Goal: Information Seeking & Learning: Check status

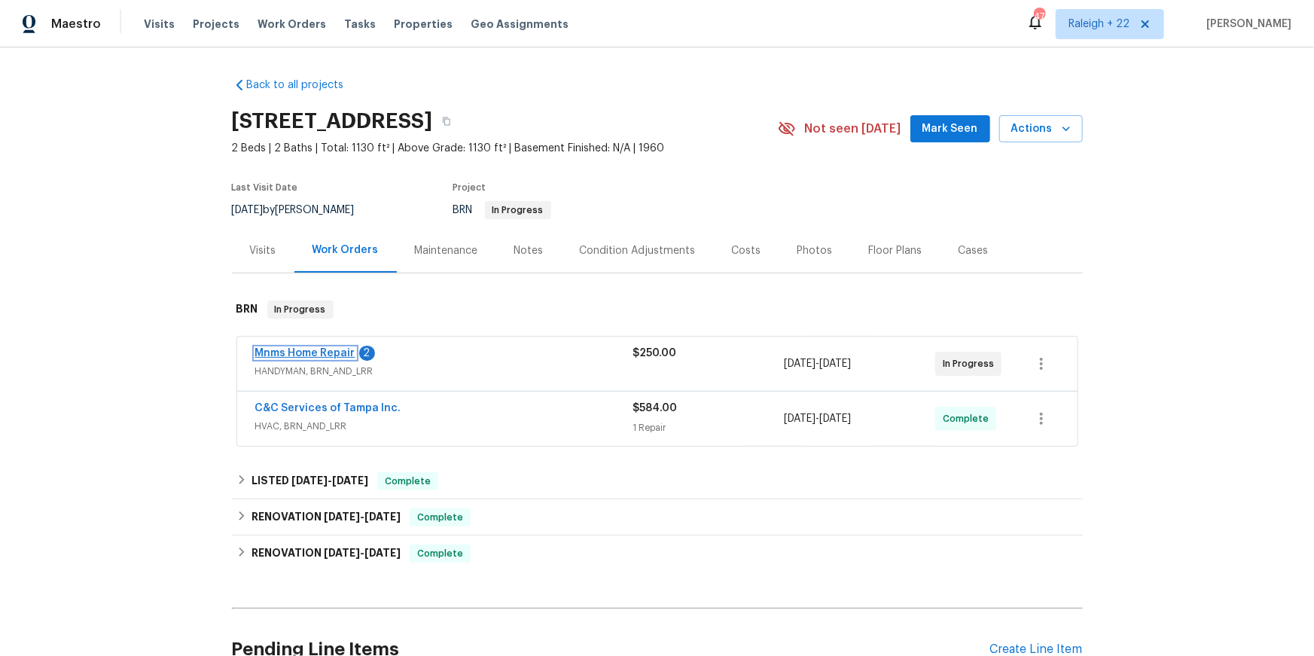
click at [340, 359] on link "Mnms Home Repair" at bounding box center [305, 353] width 100 height 11
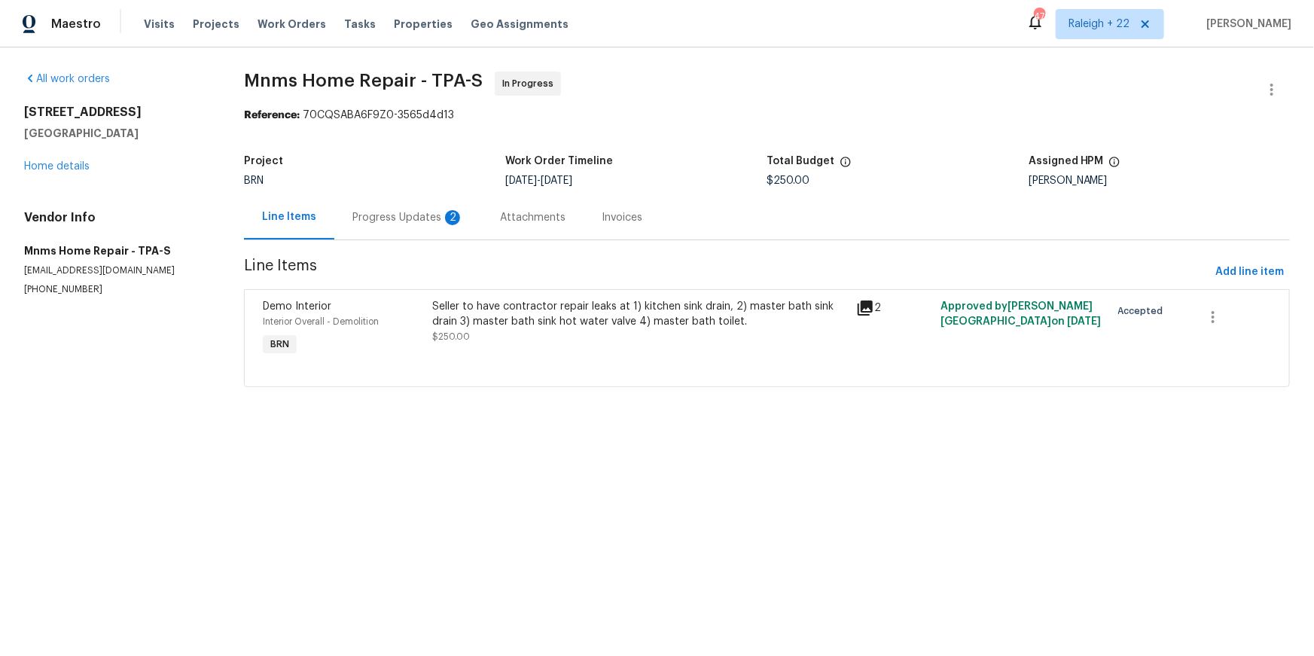
click at [435, 225] on div "Progress Updates 2" at bounding box center [408, 217] width 111 height 15
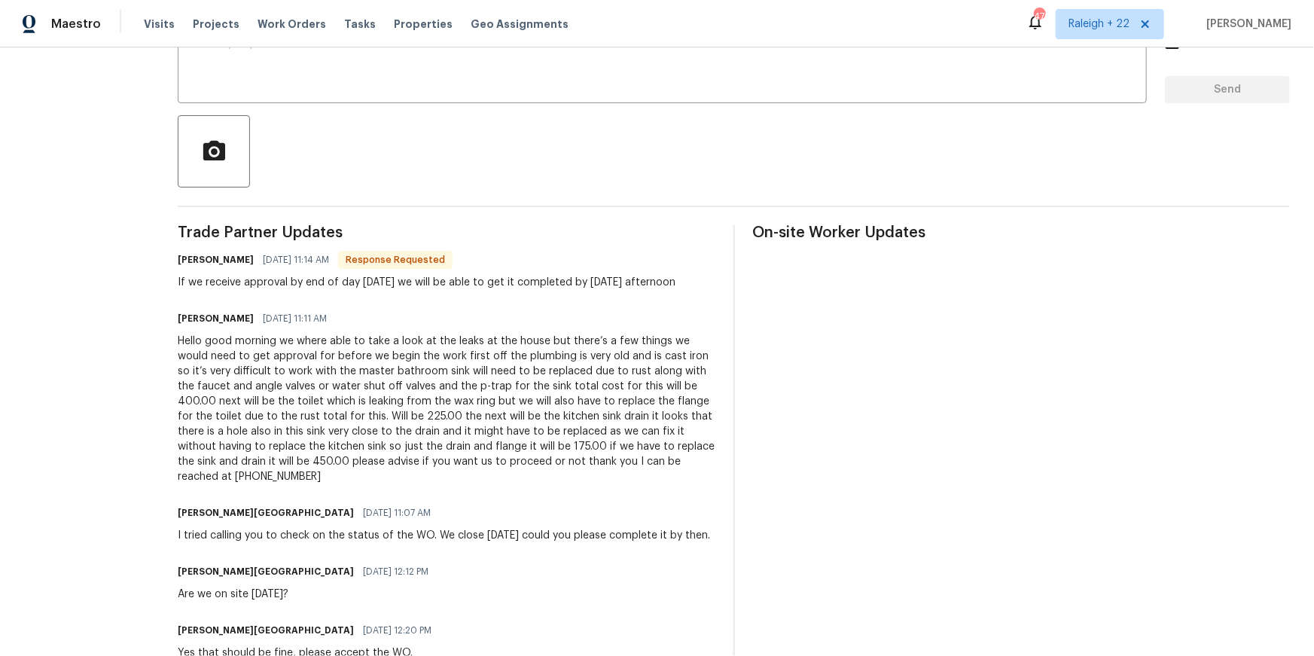
scroll to position [305, 0]
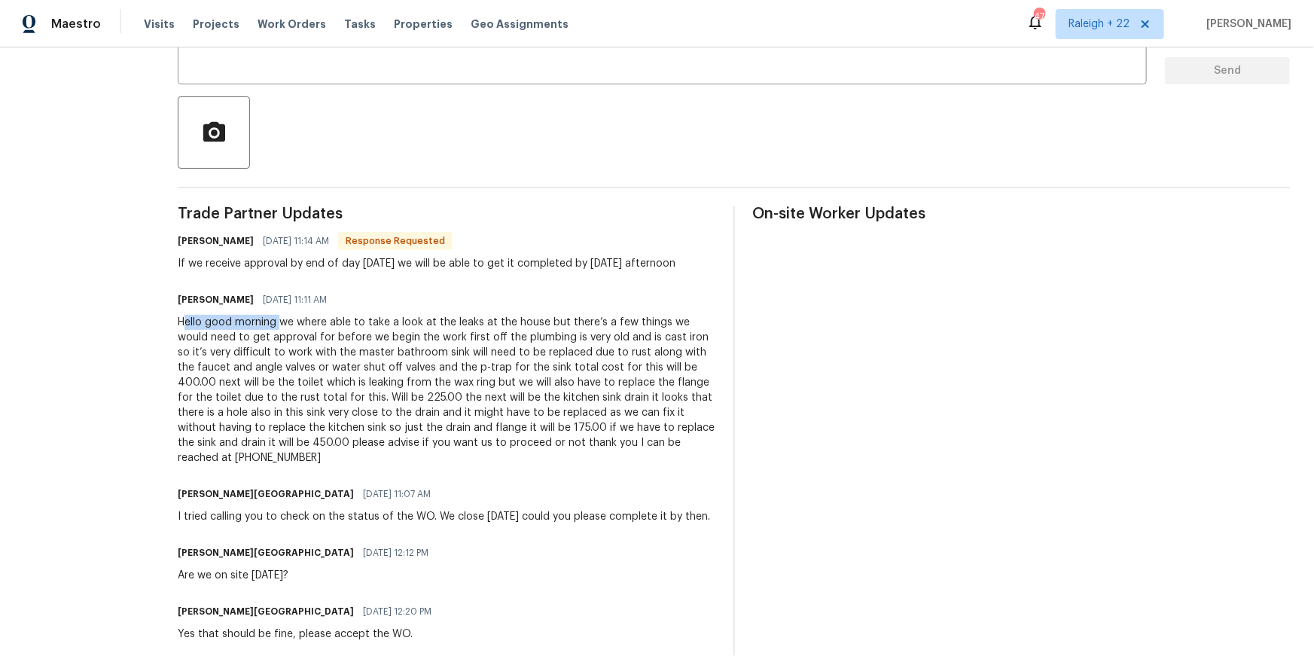
drag, startPoint x: 249, startPoint y: 414, endPoint x: 329, endPoint y: 419, distance: 80.7
click at [342, 419] on div "Hello good morning we where able to take a look at the leaks at the house but t…" at bounding box center [447, 390] width 538 height 151
click at [265, 415] on div "Hello good morning we where able to take a look at the leaks at the house but t…" at bounding box center [447, 390] width 538 height 151
drag, startPoint x: 247, startPoint y: 403, endPoint x: 237, endPoint y: 403, distance: 9.8
click at [247, 403] on div "Michael Marra 08/20/2025 11:11 AM" at bounding box center [447, 377] width 538 height 176
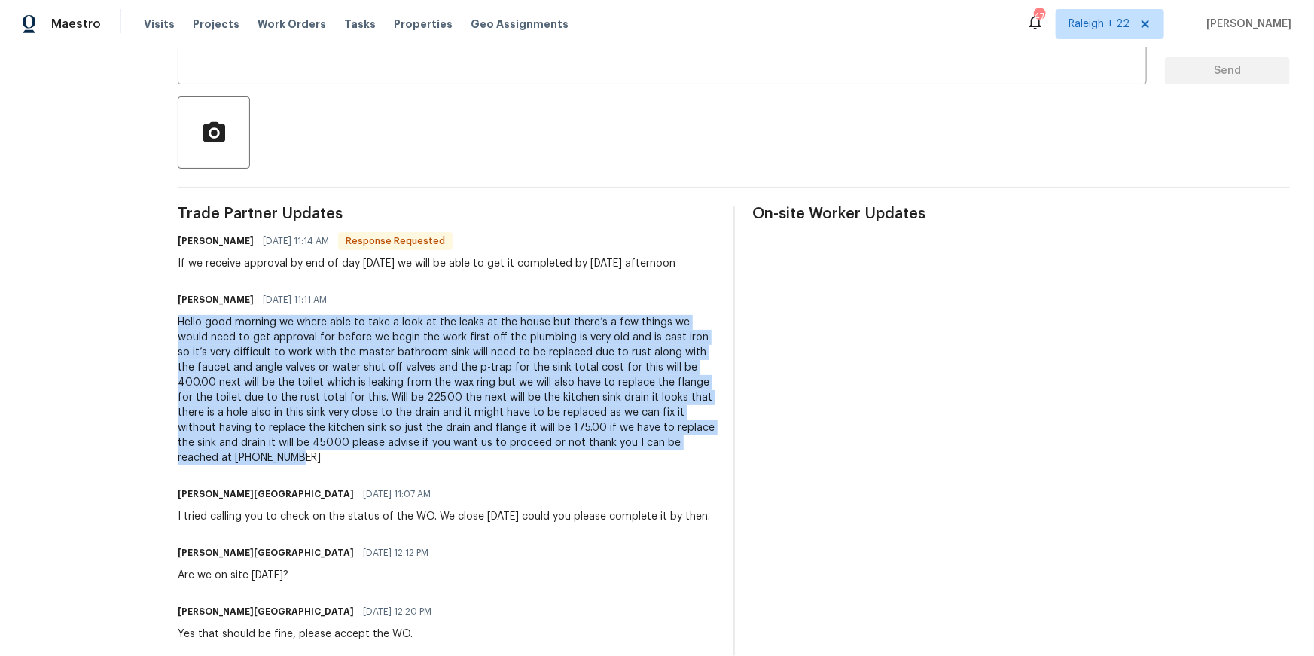
drag, startPoint x: 232, startPoint y: 405, endPoint x: 542, endPoint y: 553, distance: 344.0
click at [542, 553] on div "All work orders 300 Avenue E SE Winter Haven, FL 33880 Home details Vendor Info…" at bounding box center [657, 316] width 1314 height 1148
copy div "Hello good morning we where able to take a look at the leaks at the house but t…"
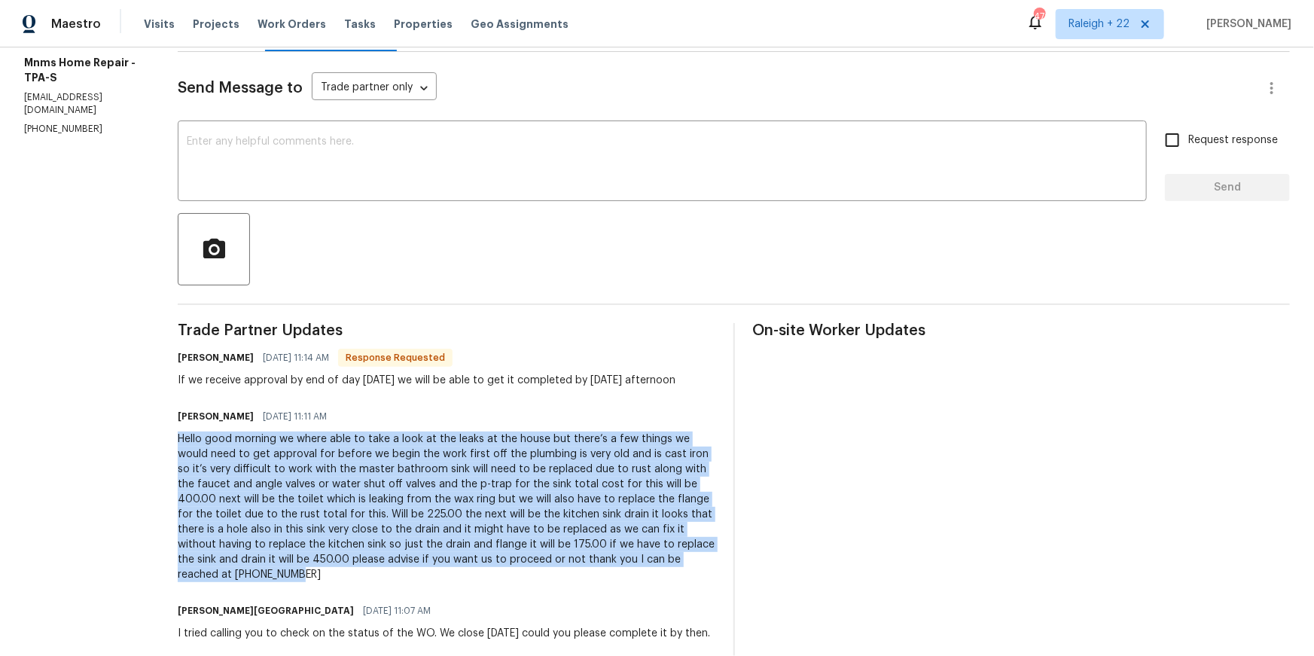
scroll to position [0, 0]
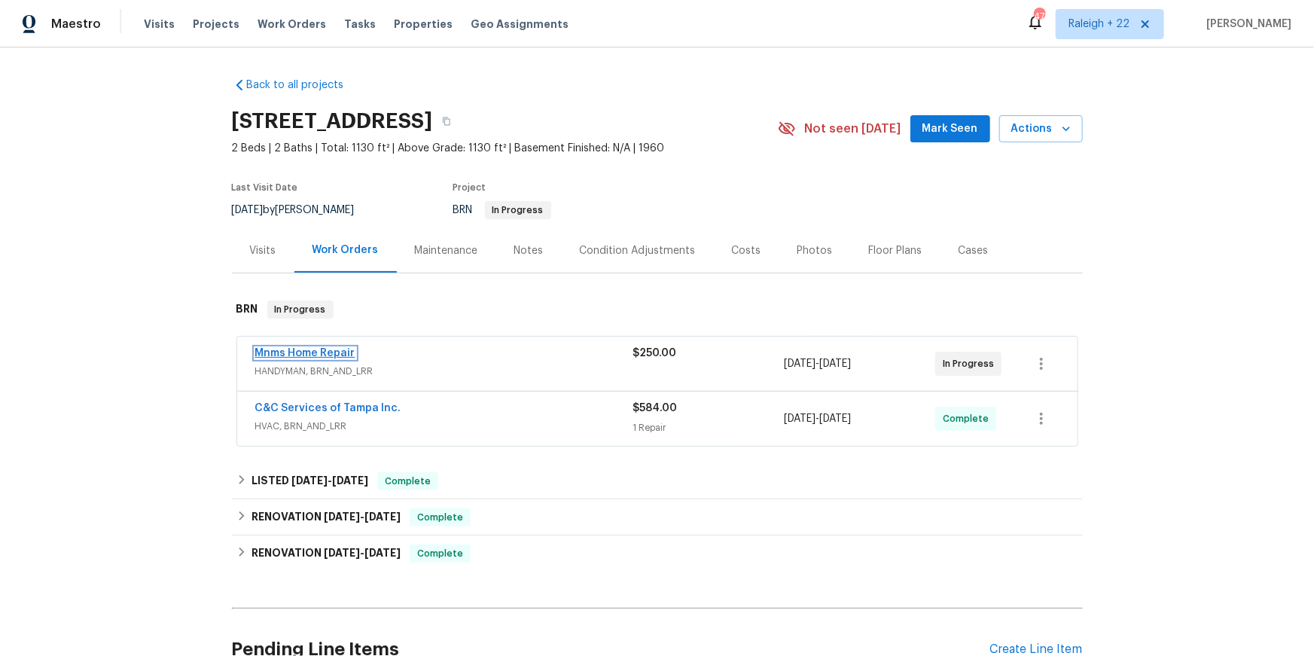
click at [353, 359] on link "Mnms Home Repair" at bounding box center [305, 353] width 100 height 11
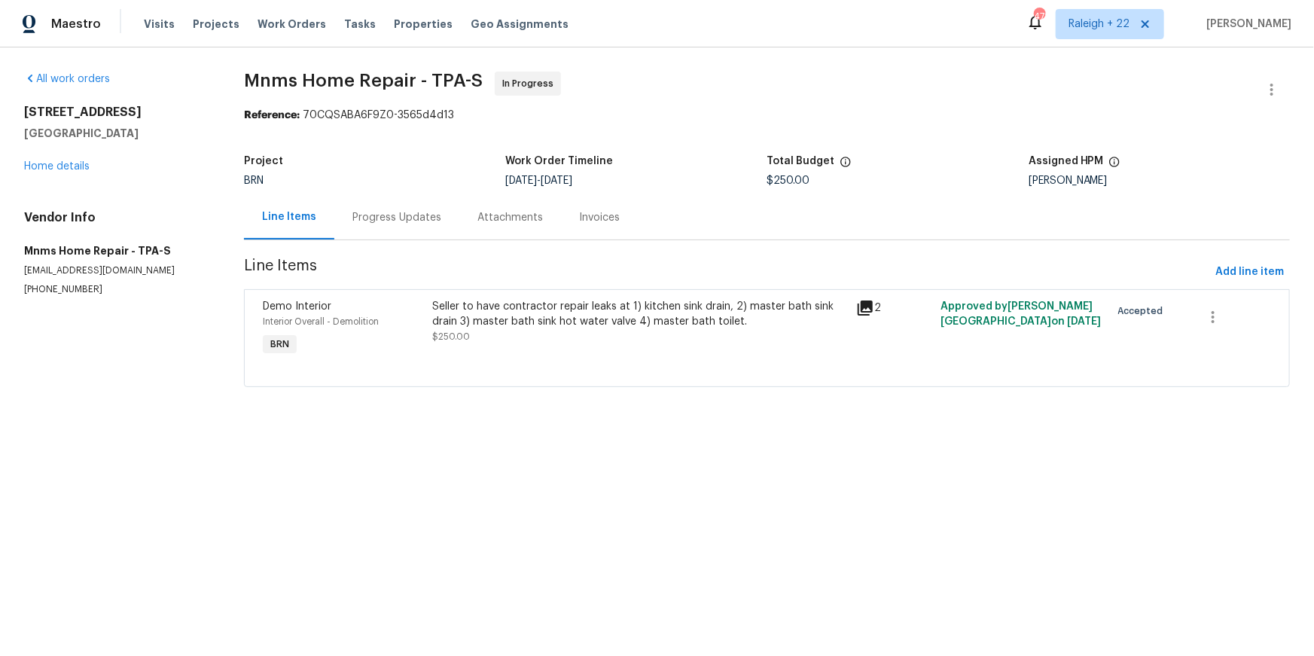
click at [406, 225] on div "Progress Updates" at bounding box center [397, 217] width 89 height 15
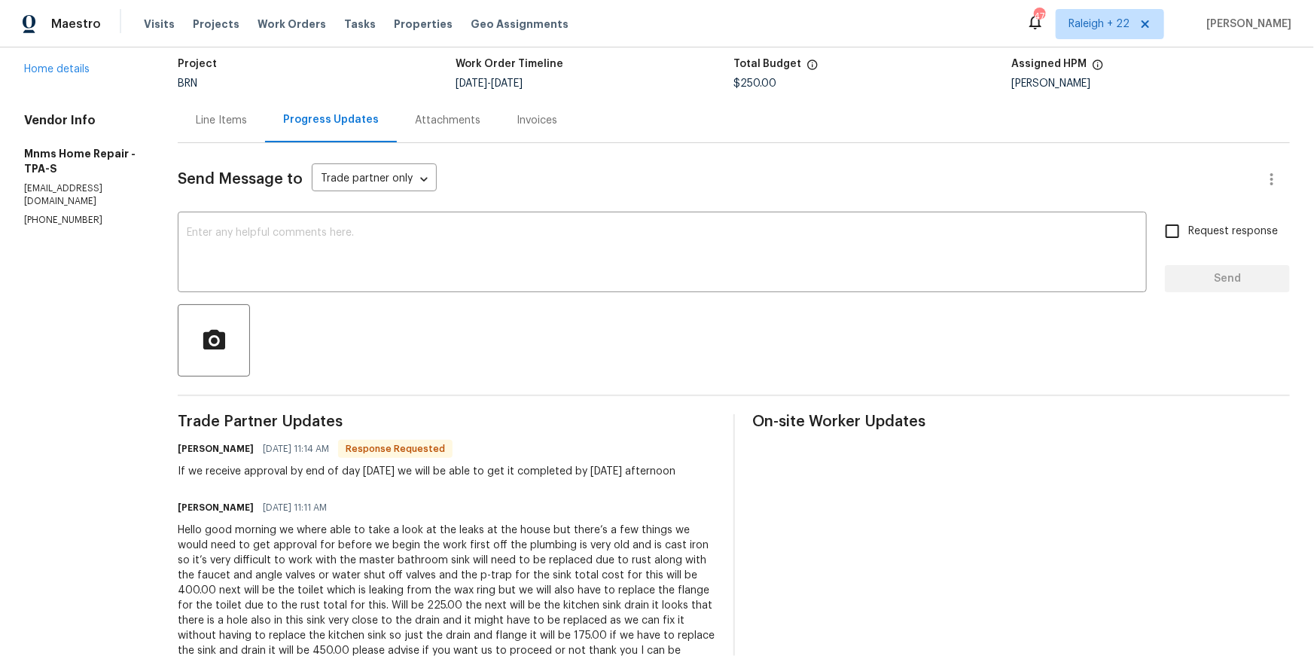
scroll to position [97, 0]
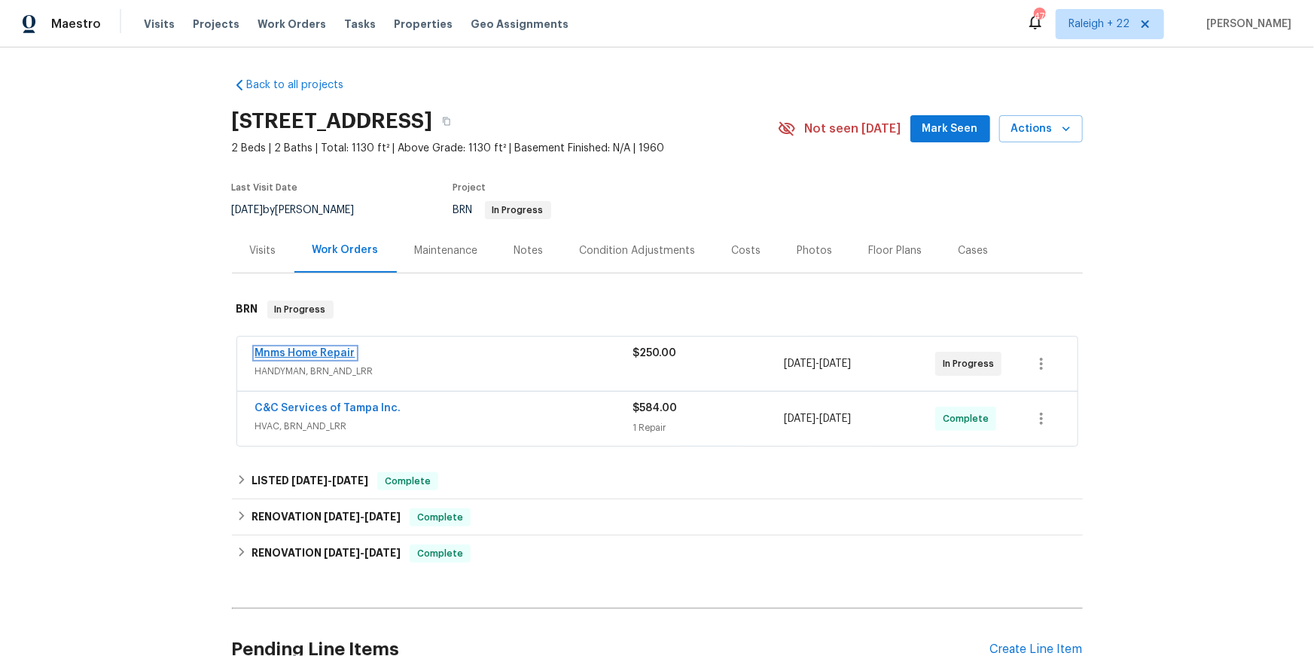
click at [349, 359] on link "Mnms Home Repair" at bounding box center [305, 353] width 100 height 11
click at [321, 359] on link "Mnms Home Repair" at bounding box center [305, 353] width 100 height 11
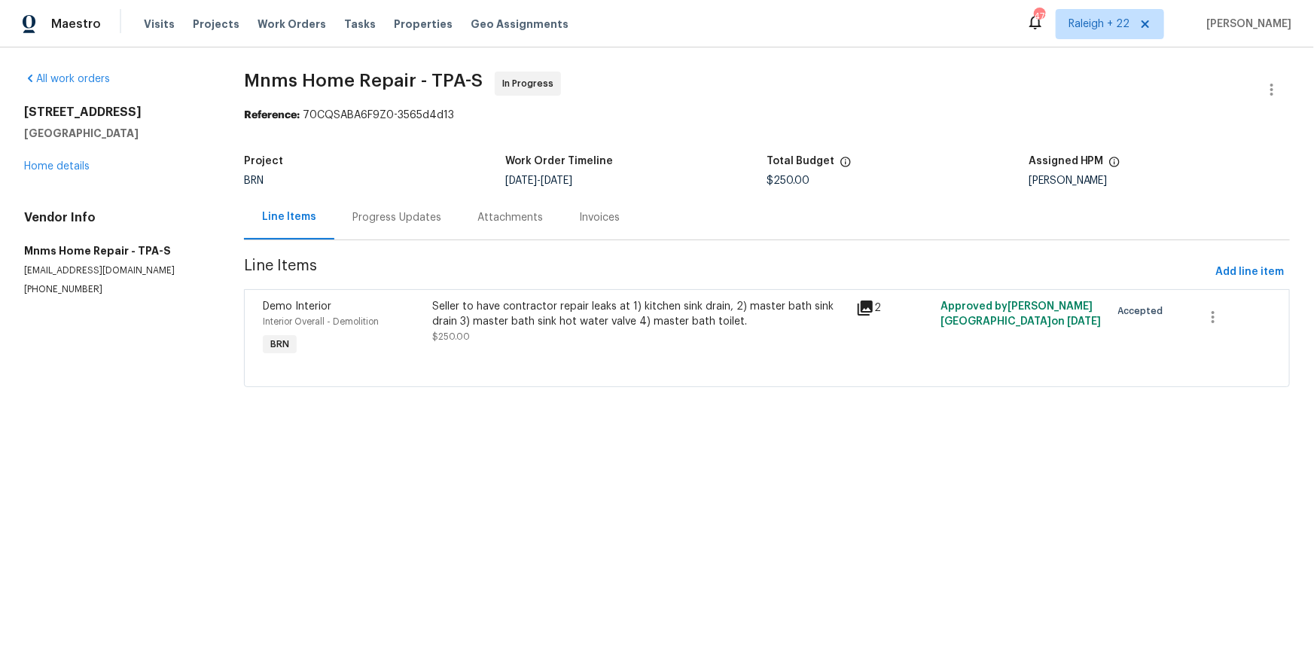
click at [395, 240] on div "Progress Updates" at bounding box center [396, 217] width 125 height 44
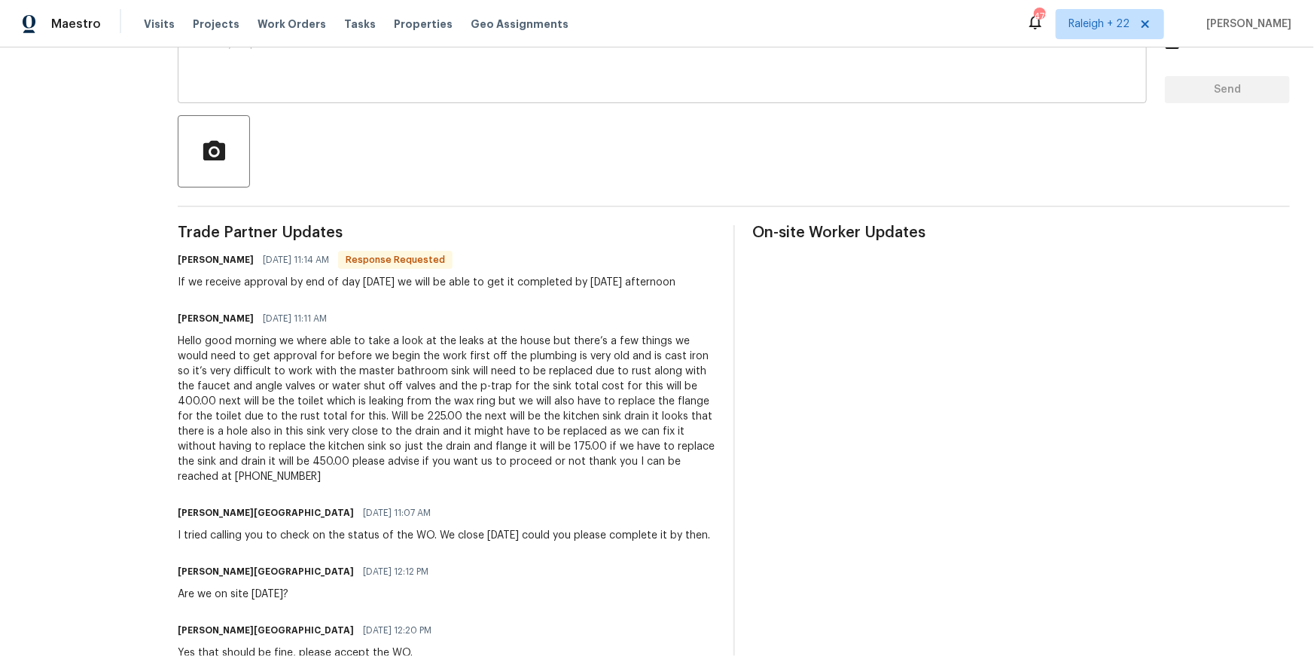
scroll to position [287, 0]
